Goal: Task Accomplishment & Management: Manage account settings

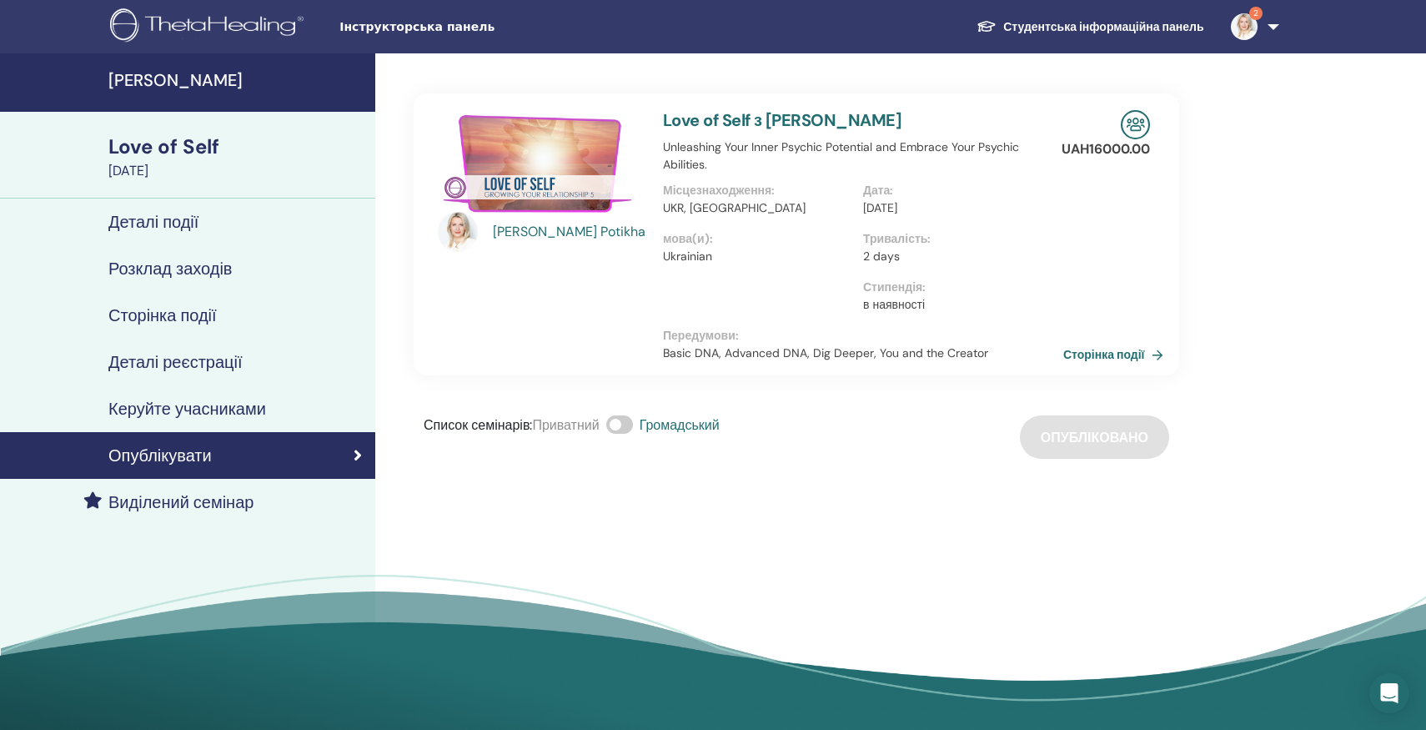
click at [208, 278] on h4 "Розклад заходів" at bounding box center [169, 269] width 123 height 20
click at [130, 73] on h4 "[PERSON_NAME]" at bounding box center [236, 80] width 257 height 20
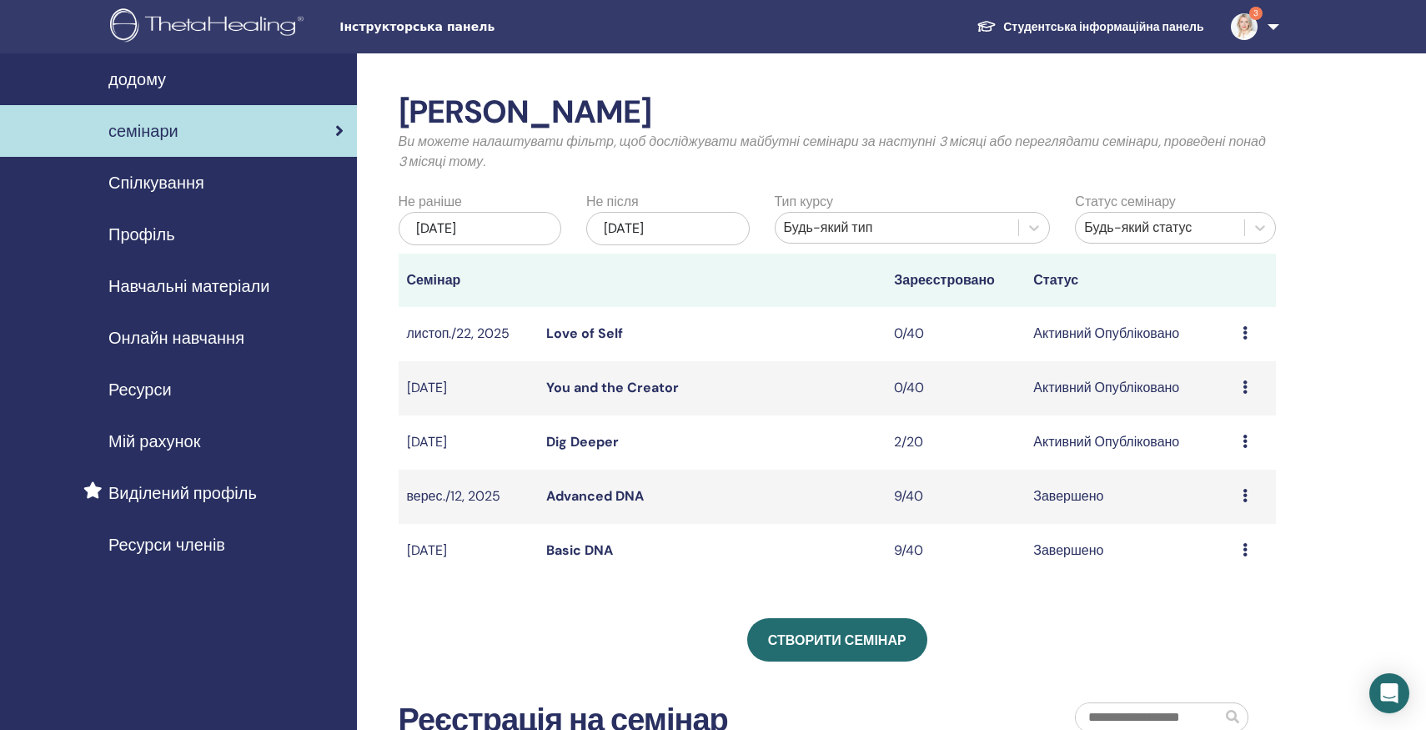
click at [607, 440] on link "Dig Deeper" at bounding box center [582, 442] width 73 height 18
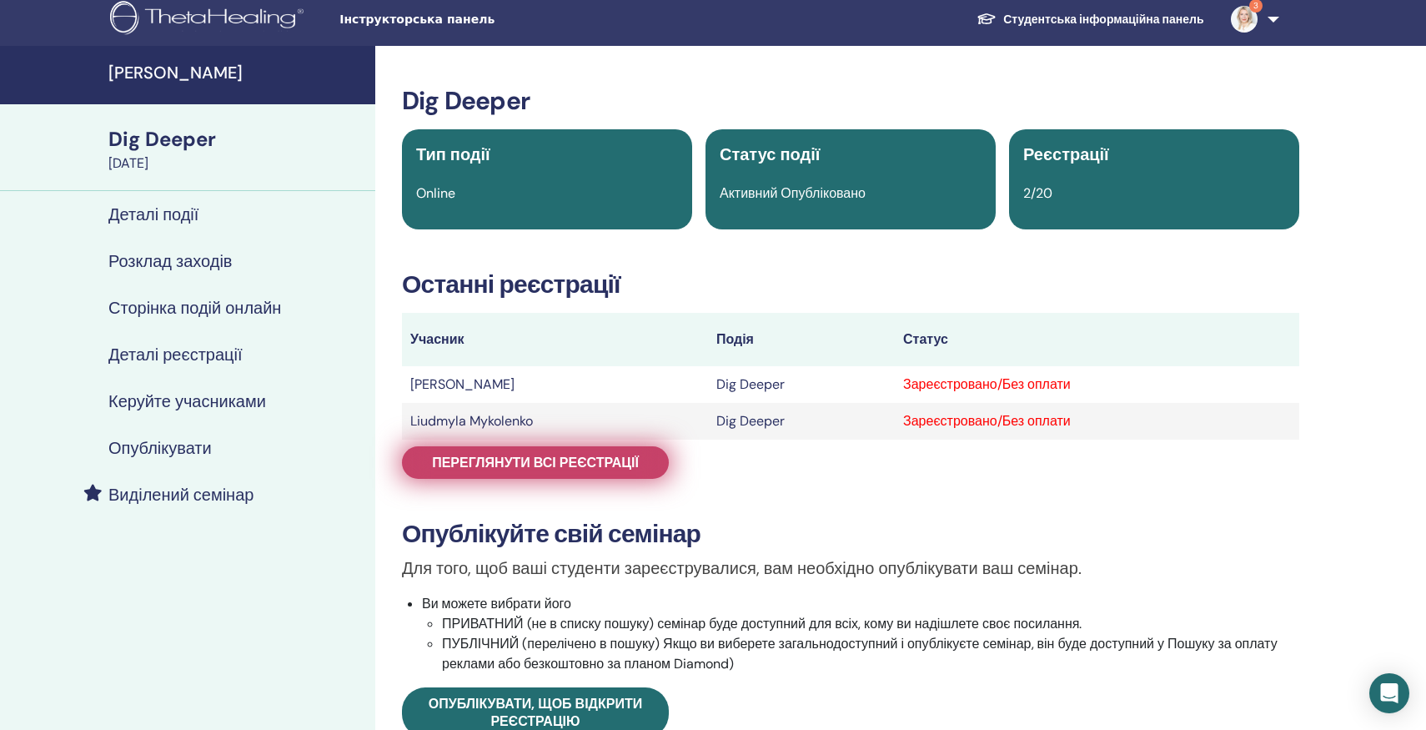
scroll to position [6, 0]
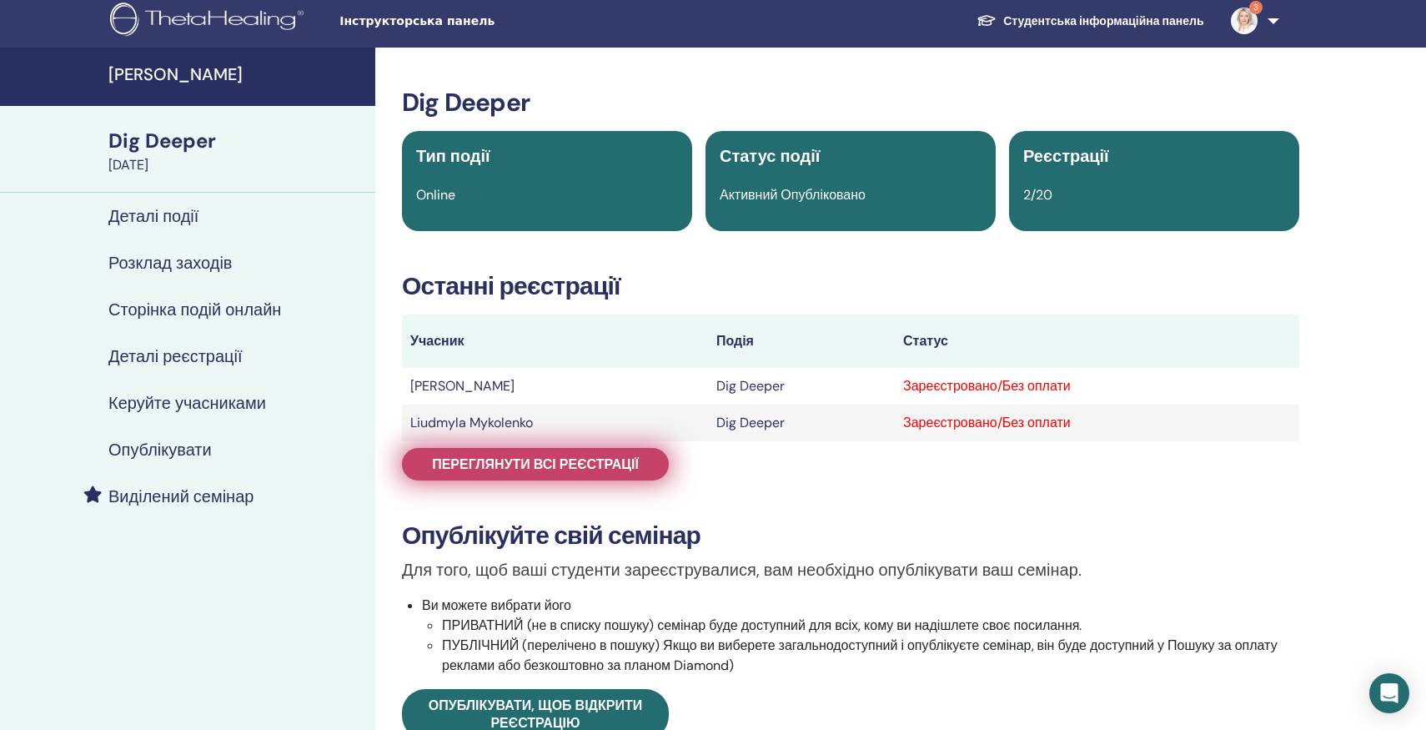
click at [564, 465] on span "Переглянути всі реєстрації" at bounding box center [535, 464] width 207 height 18
